Goal: Check status: Check status

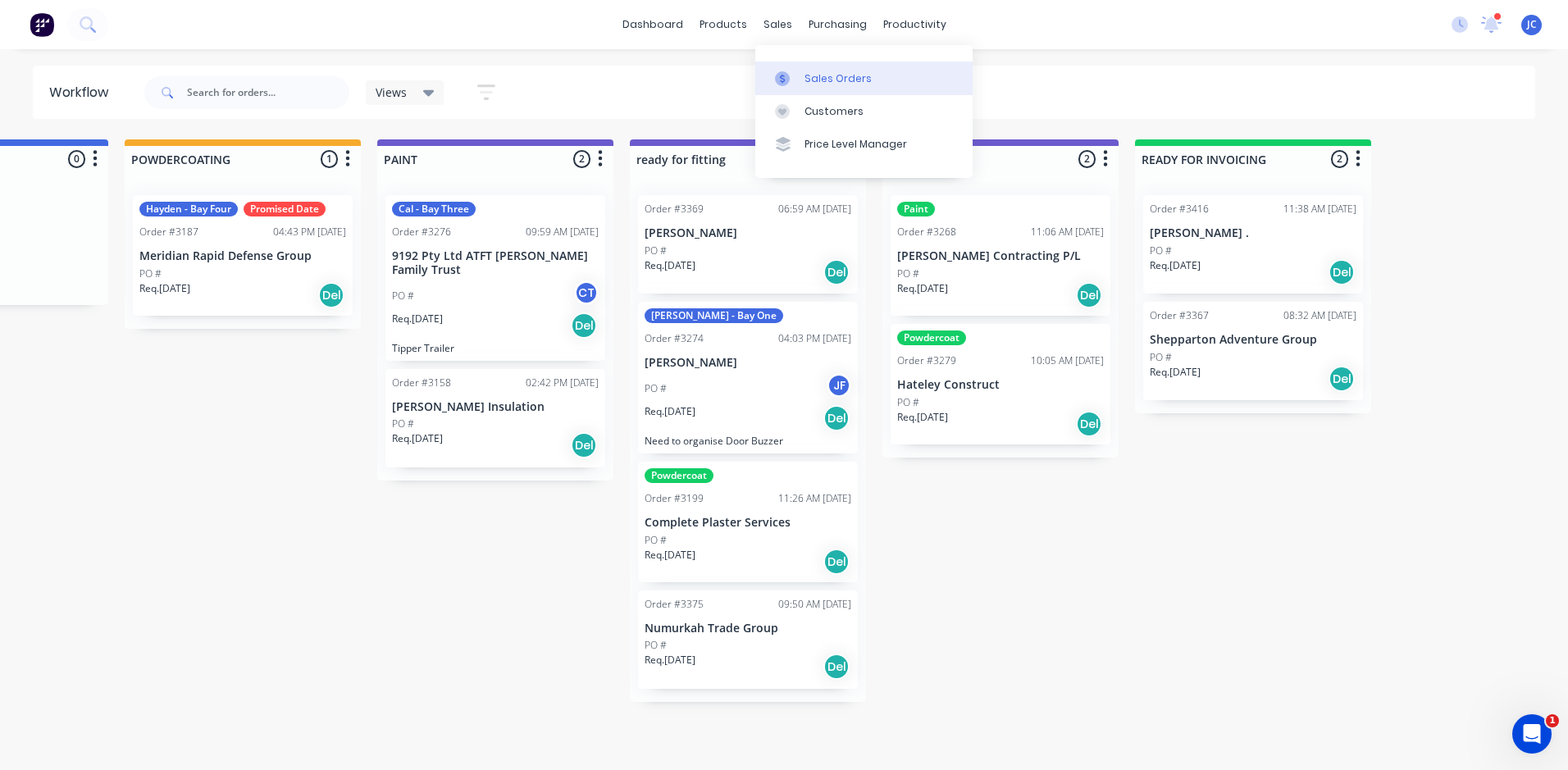
click at [832, 80] on div "Sales Orders" at bounding box center [839, 78] width 68 height 15
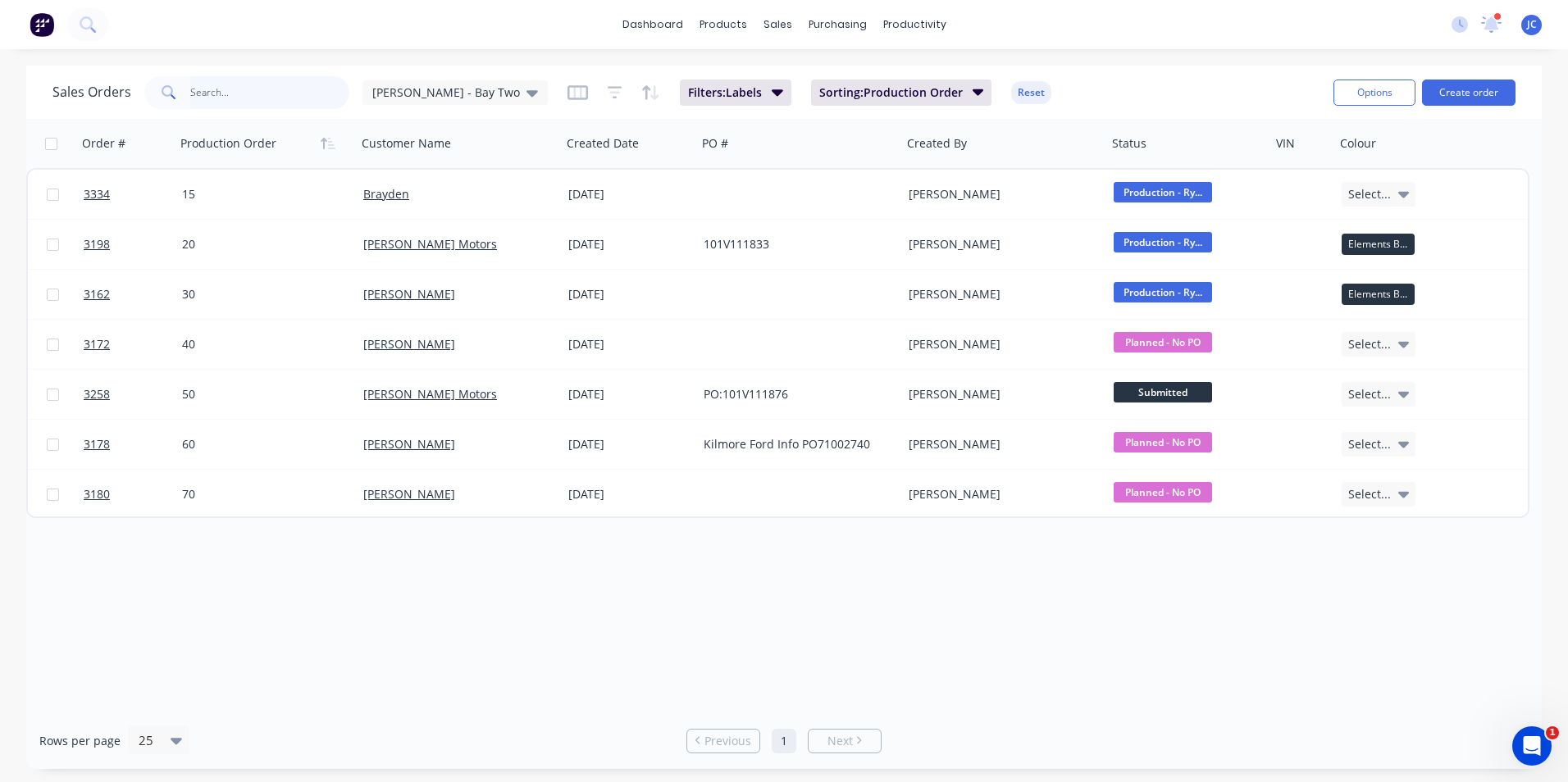
click at [314, 94] on input "text" at bounding box center [270, 92] width 160 height 33
click at [398, 78] on div "Sales Orders [PERSON_NAME] - Bay Two" at bounding box center [300, 92] width 496 height 33
click at [408, 88] on span "[PERSON_NAME] - Bay Two" at bounding box center [446, 91] width 148 height 17
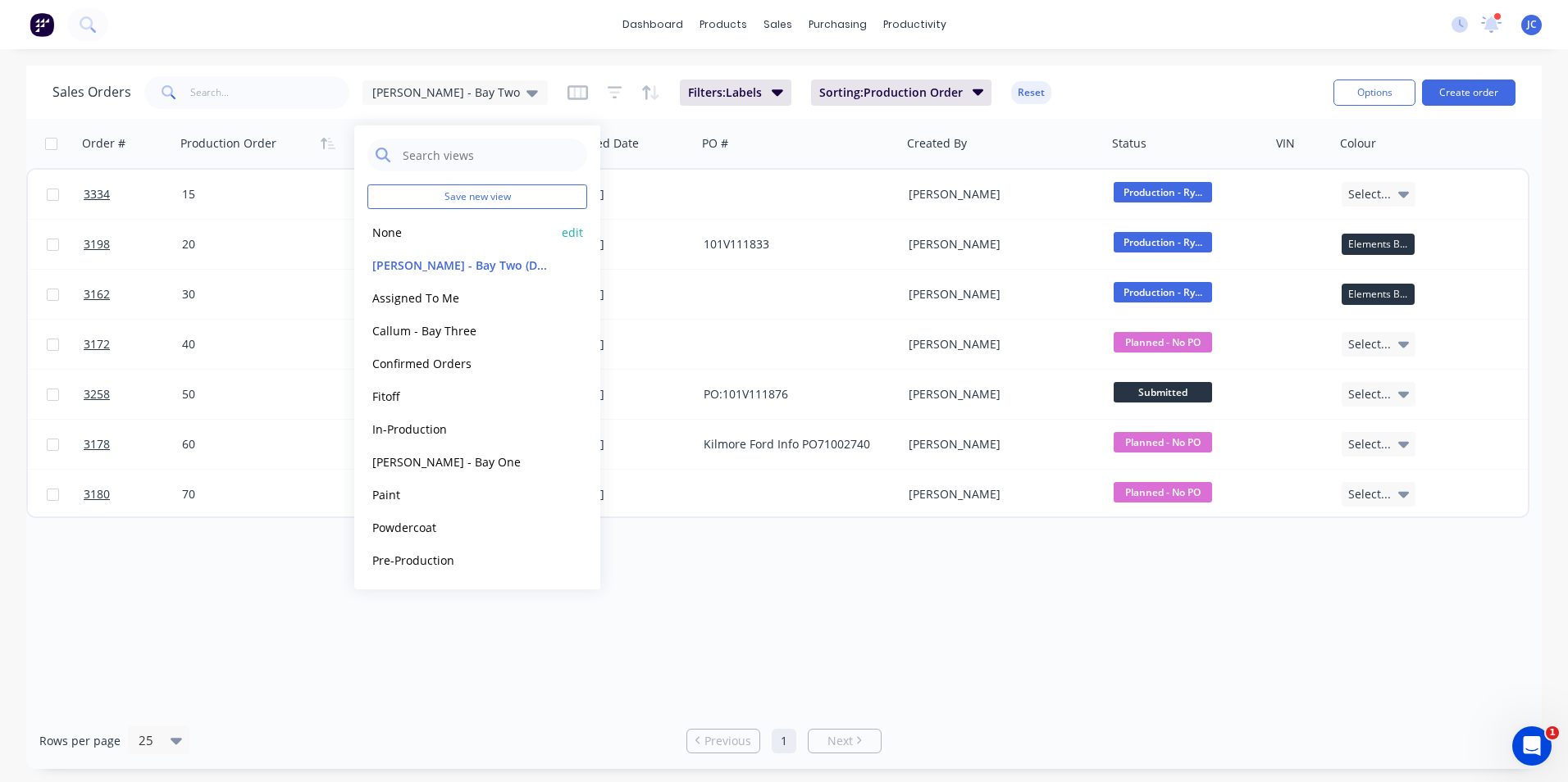
click at [429, 238] on button "None" at bounding box center [461, 233] width 187 height 19
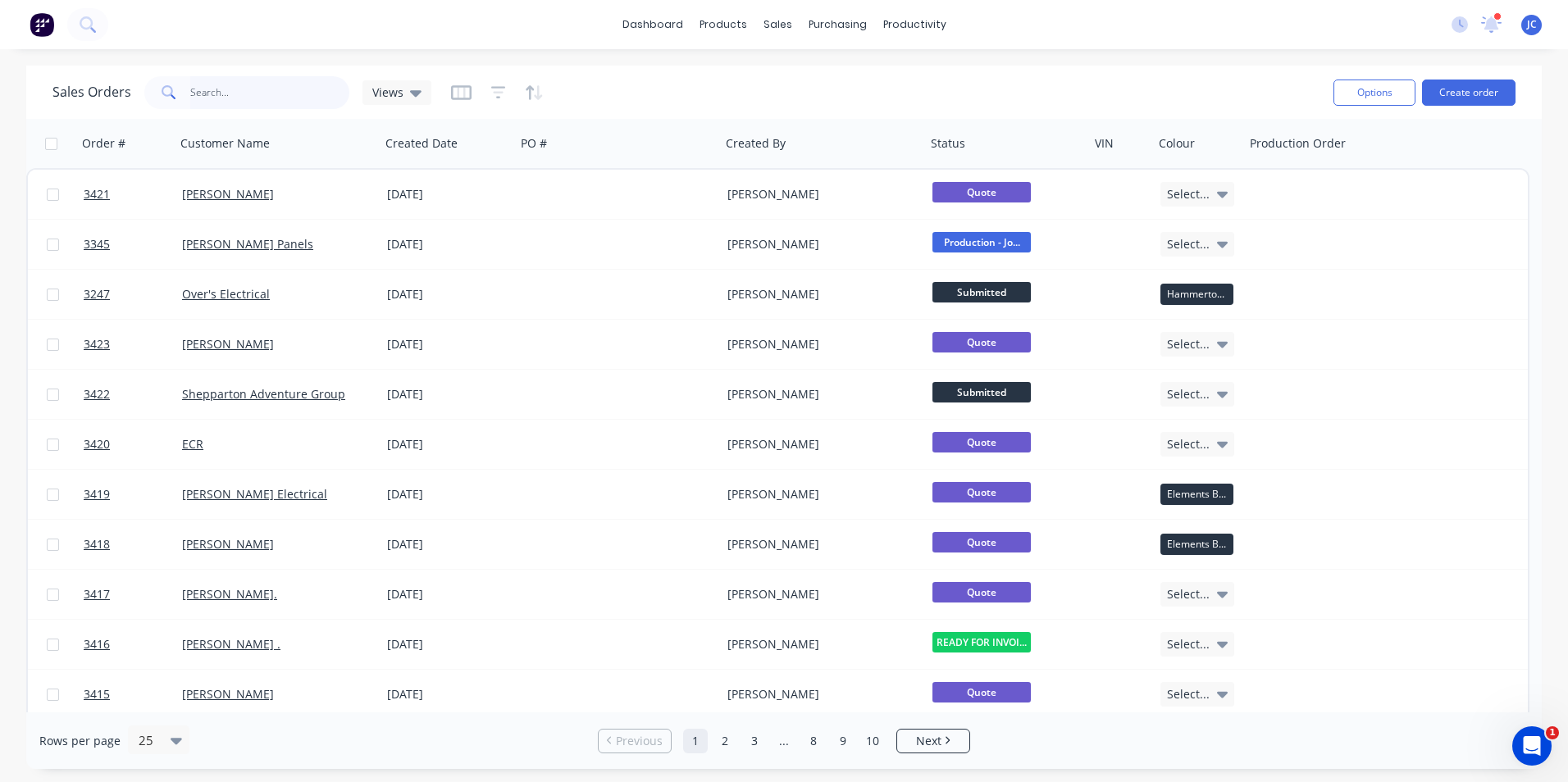
click at [230, 97] on input "text" at bounding box center [270, 92] width 160 height 33
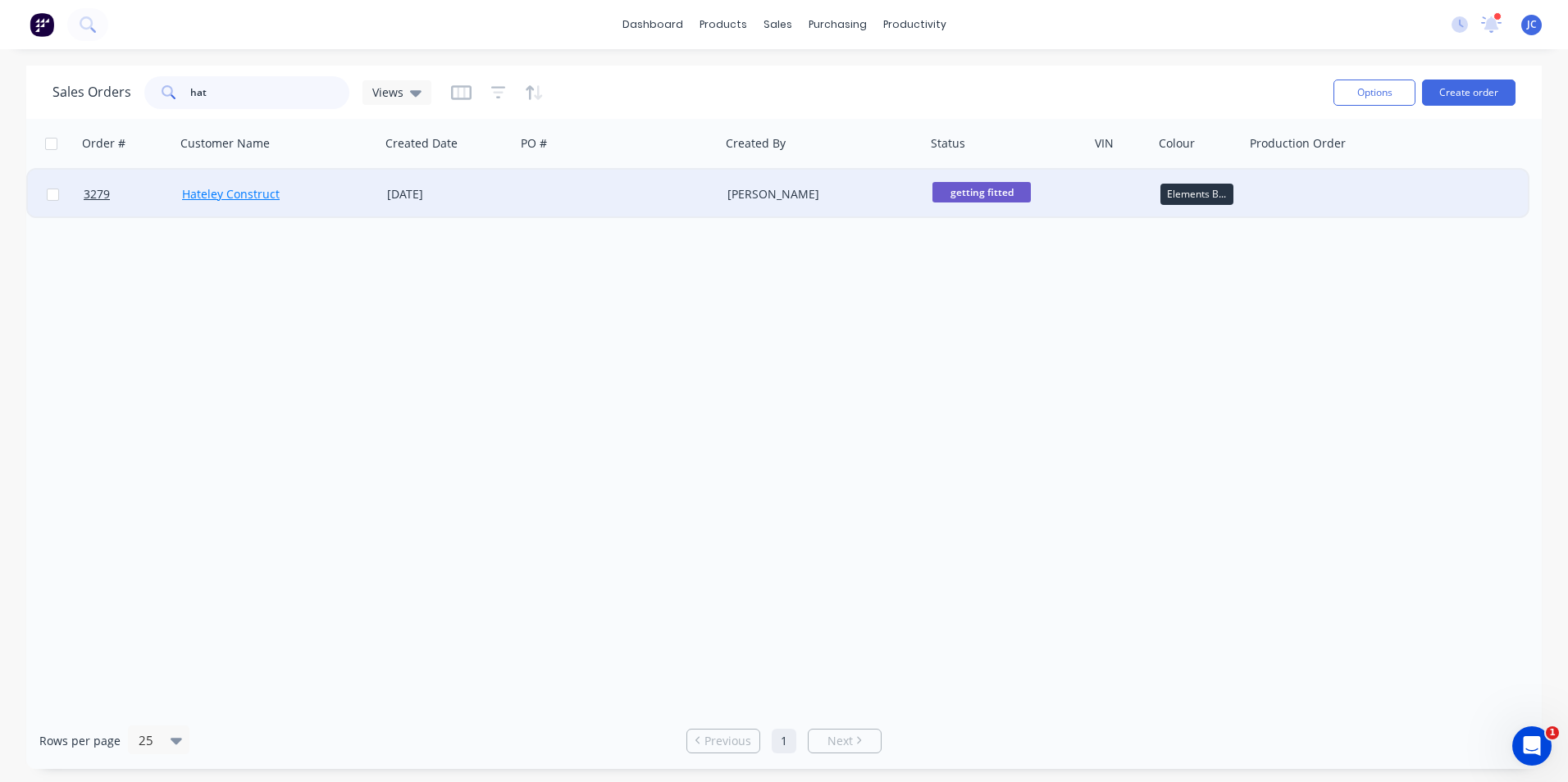
type input "hat"
click at [242, 186] on link "Hateley Construct" at bounding box center [231, 194] width 97 height 16
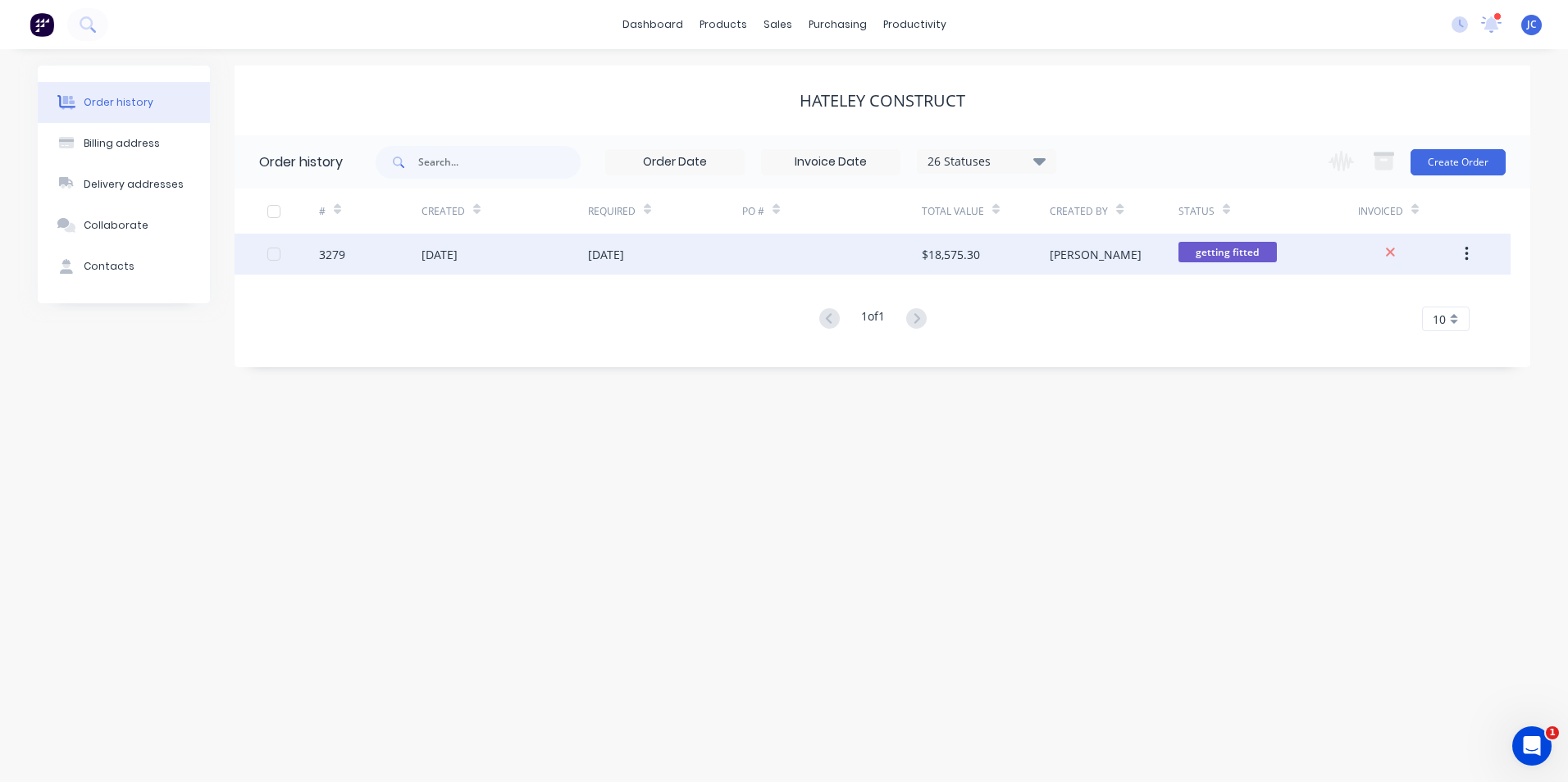
click at [624, 260] on div "[DATE]" at bounding box center [606, 254] width 36 height 17
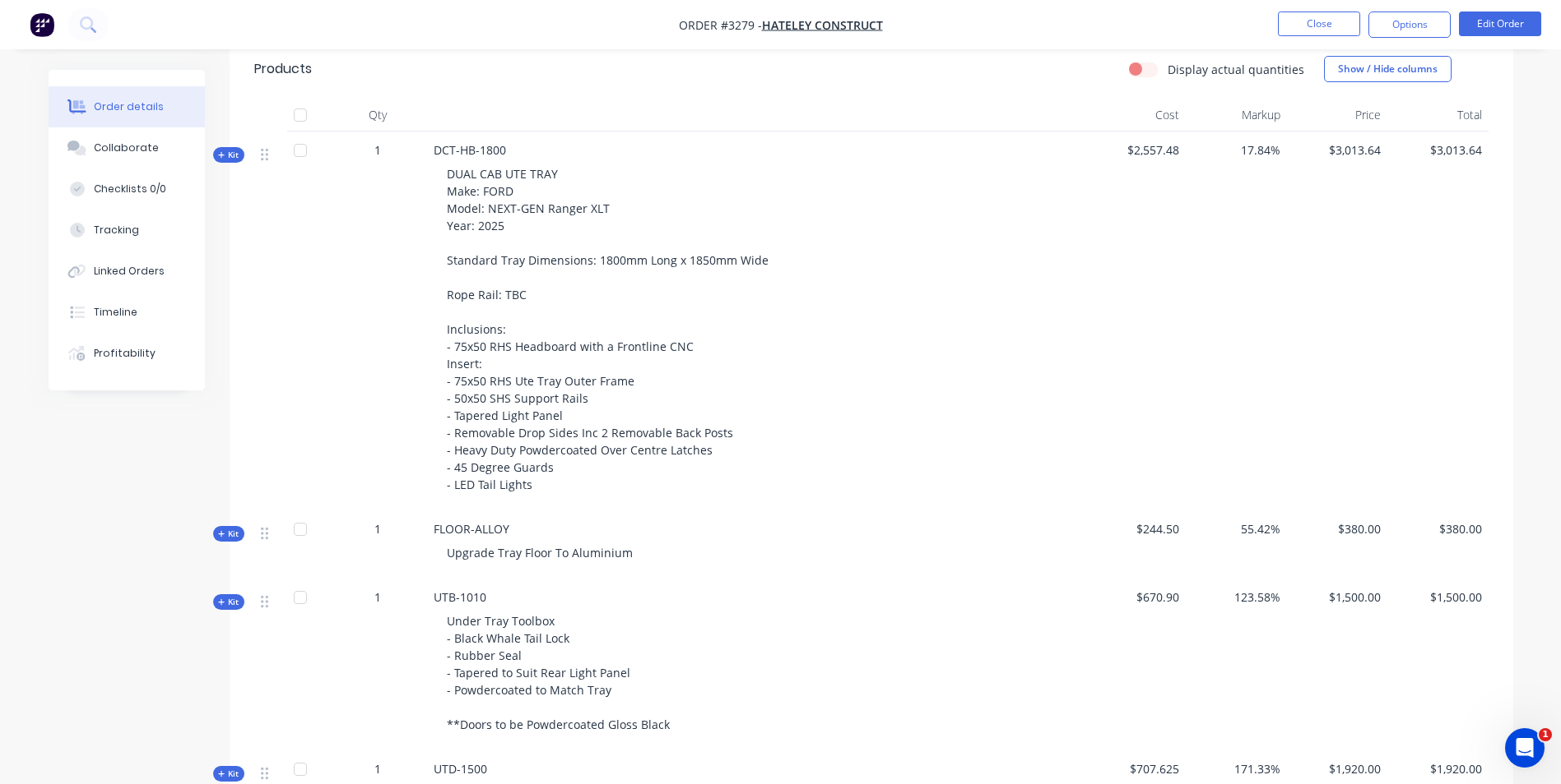
scroll to position [600, 0]
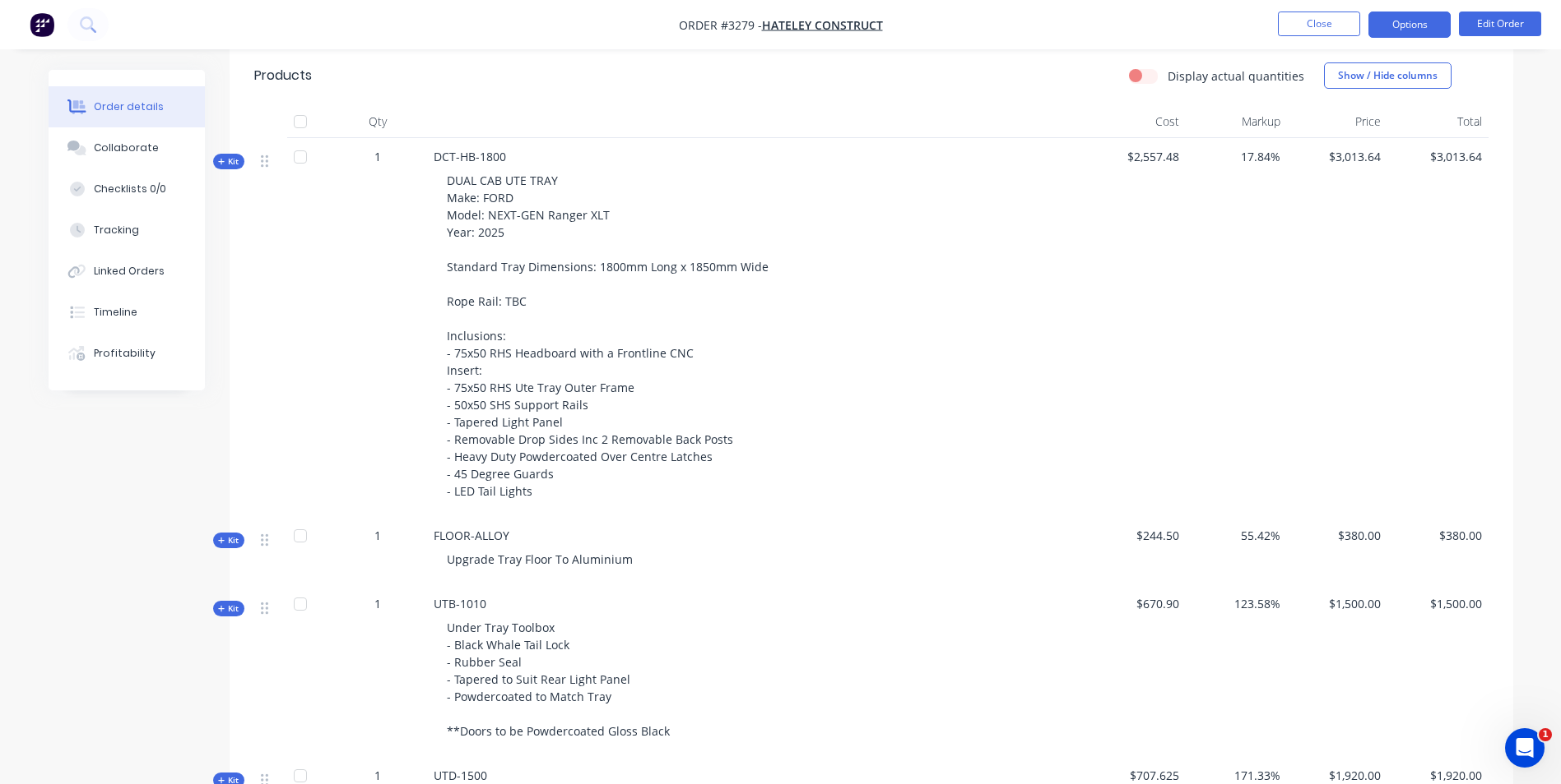
click at [1409, 16] on button "Options" at bounding box center [1409, 25] width 83 height 26
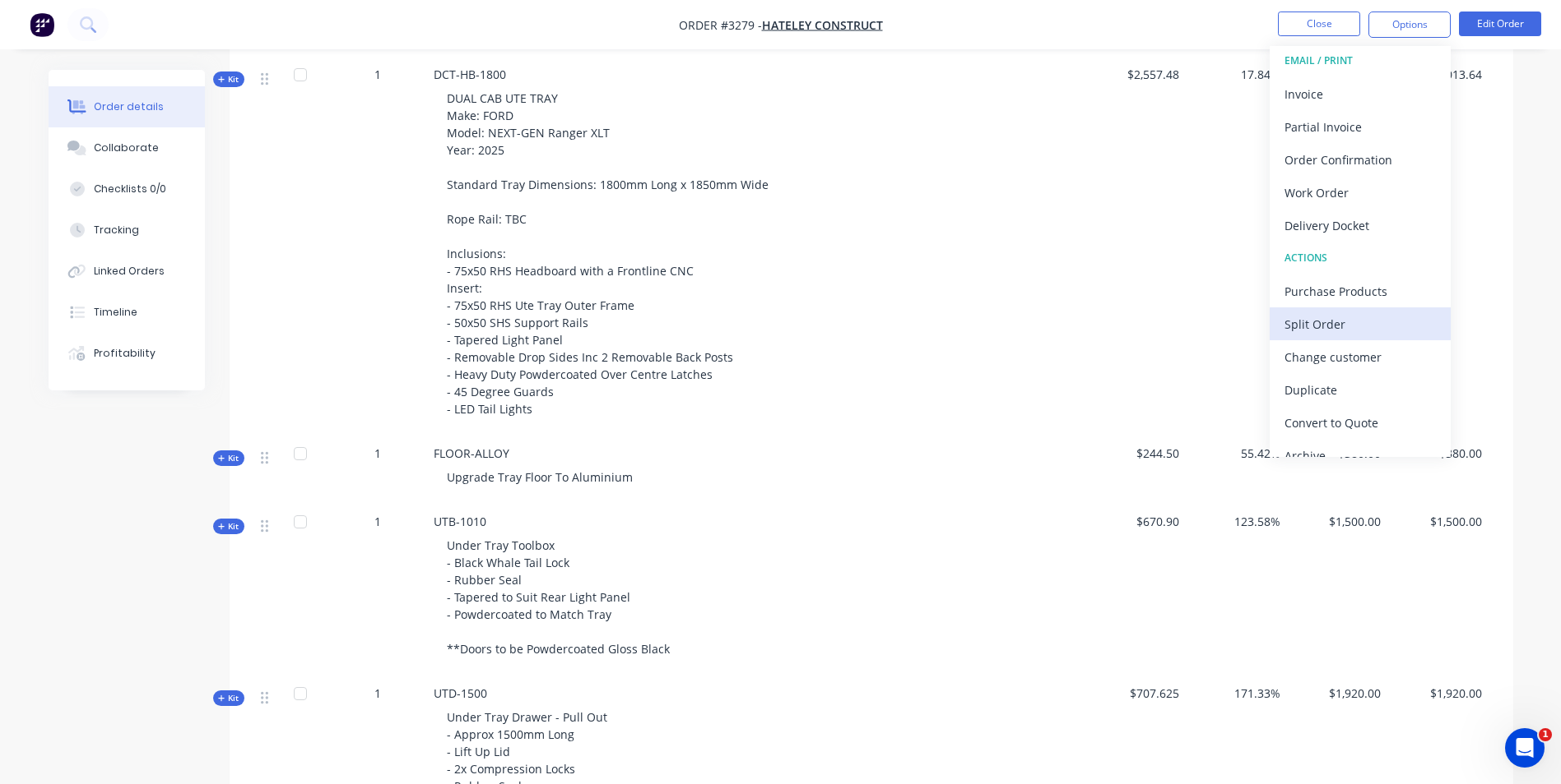
scroll to position [0, 0]
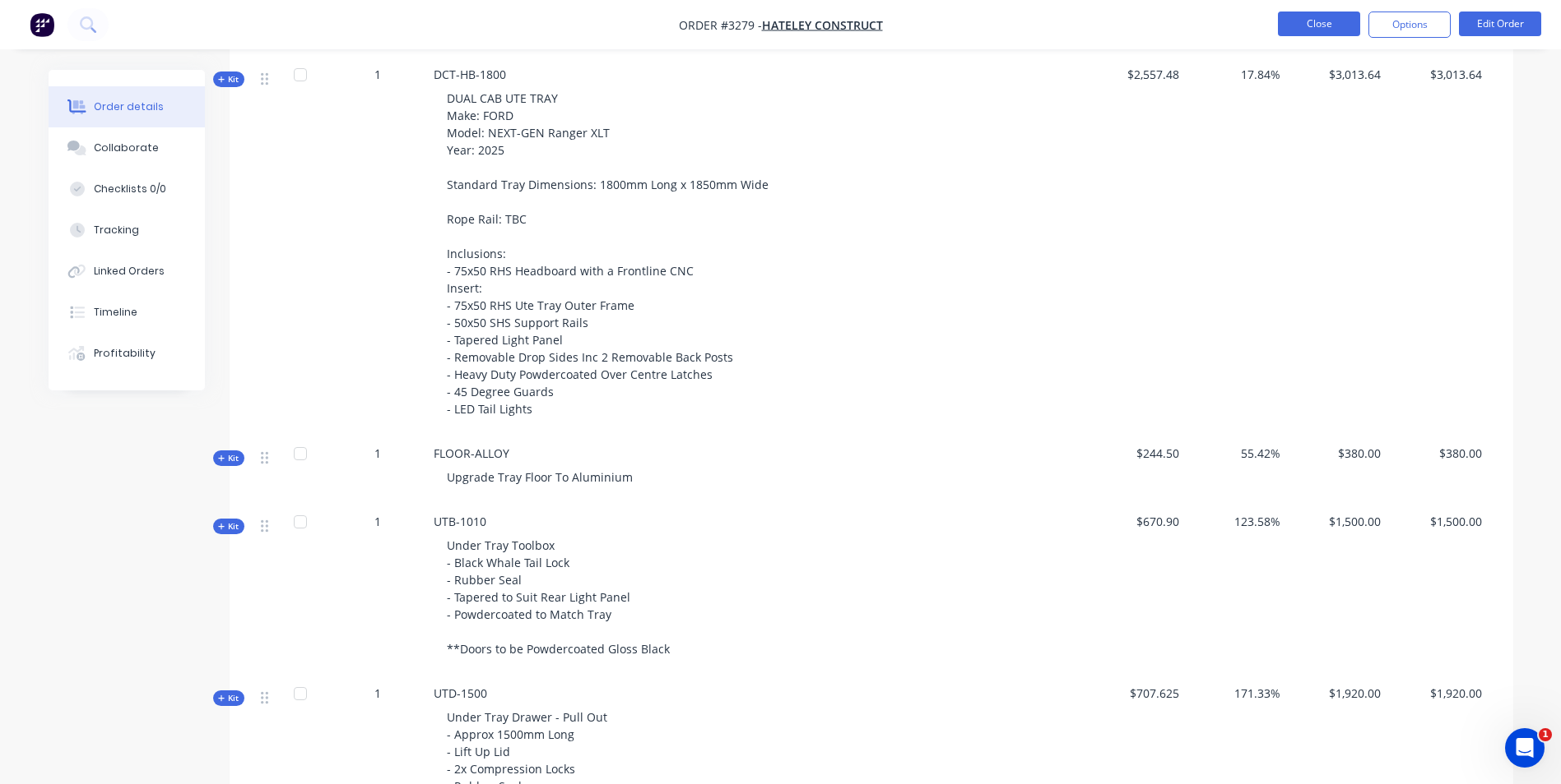
click at [1329, 27] on button "Close" at bounding box center [1319, 24] width 83 height 25
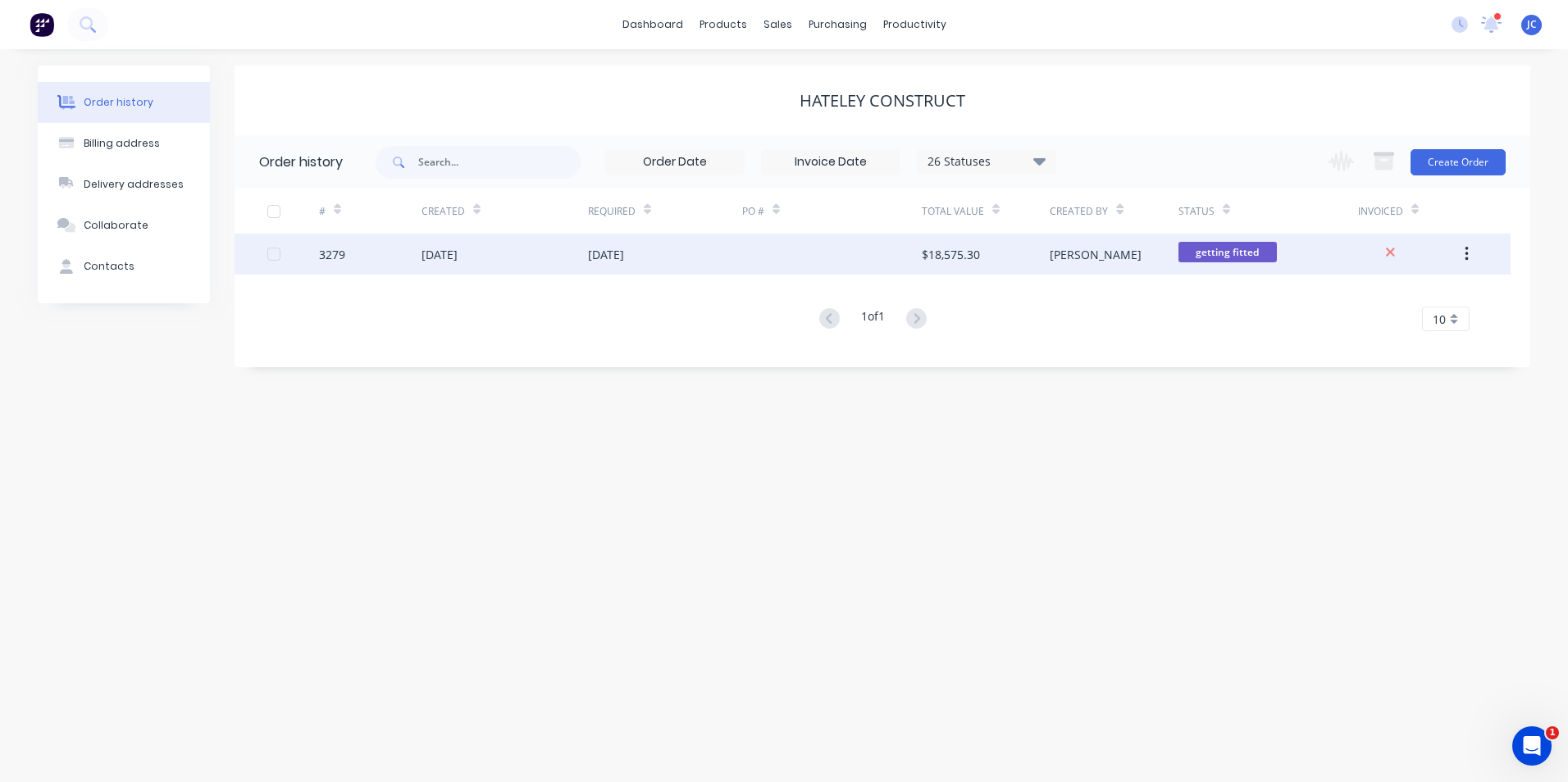
click at [835, 250] on div at bounding box center [832, 253] width 180 height 41
